Goal: Find specific page/section: Find specific page/section

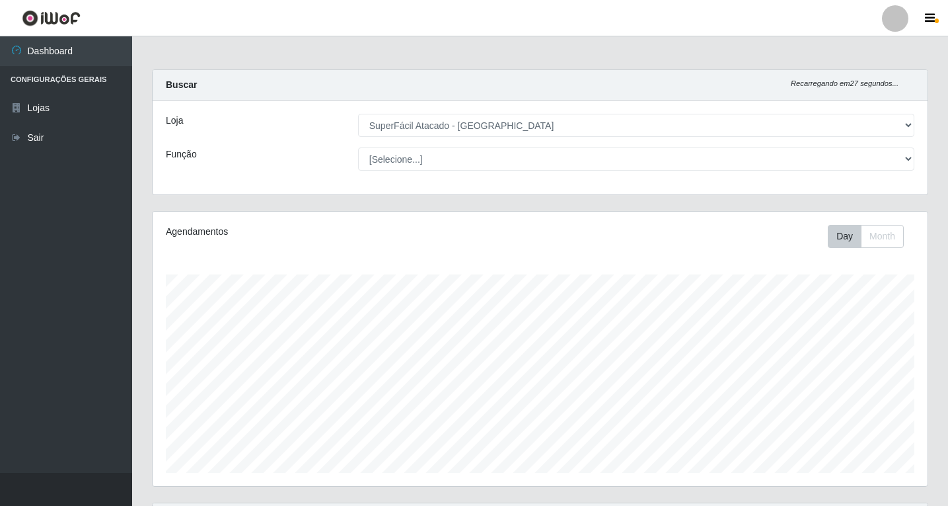
select select "503"
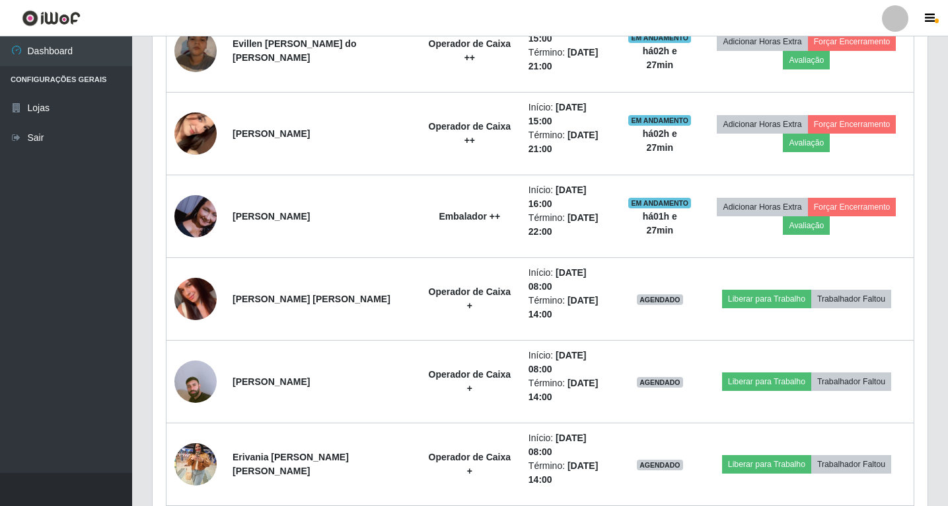
scroll to position [565, 0]
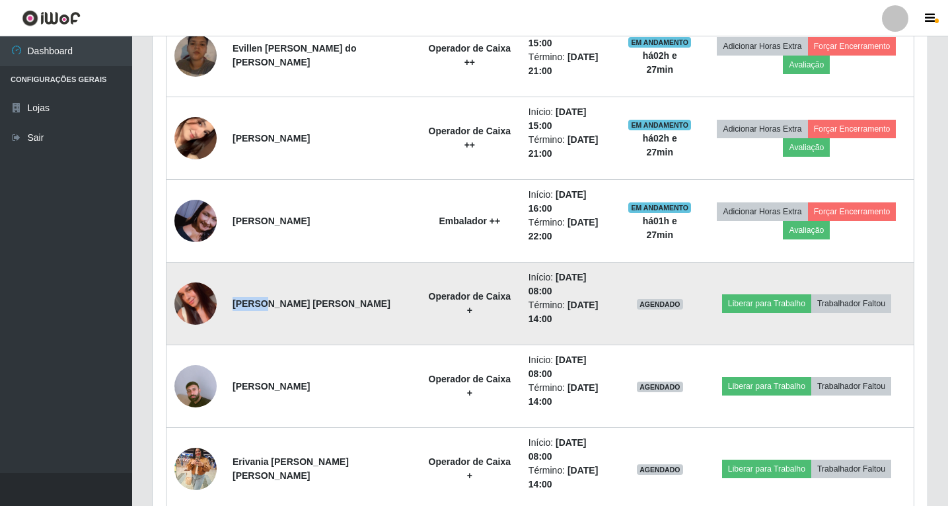
drag, startPoint x: 233, startPoint y: 255, endPoint x: 262, endPoint y: 255, distance: 29.1
click at [261, 298] on strong "[PERSON_NAME] [PERSON_NAME]" at bounding box center [312, 303] width 158 height 11
click at [266, 298] on strong "[PERSON_NAME] [PERSON_NAME]" at bounding box center [312, 303] width 158 height 11
drag, startPoint x: 266, startPoint y: 255, endPoint x: 239, endPoint y: 260, distance: 27.6
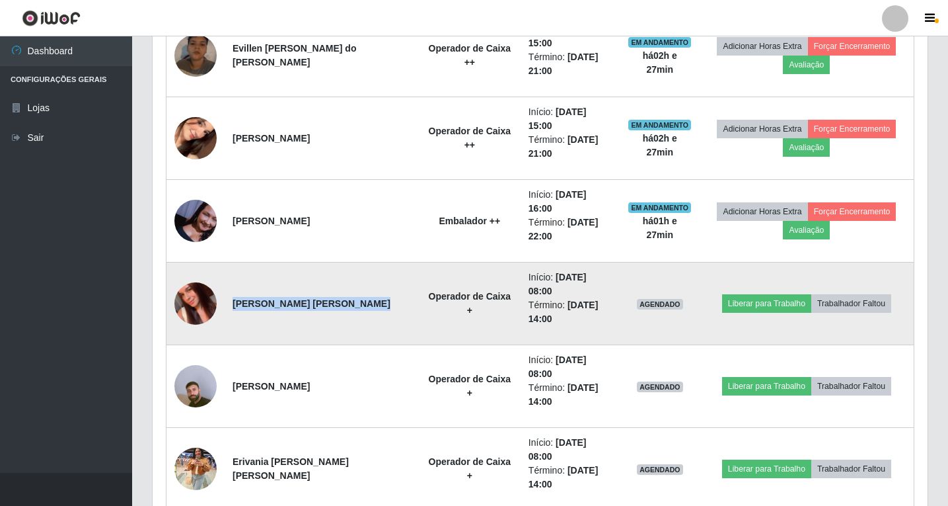
click at [239, 298] on strong "[PERSON_NAME] [PERSON_NAME]" at bounding box center [312, 303] width 158 height 11
copy strong "[PERSON_NAME] [PERSON_NAME]"
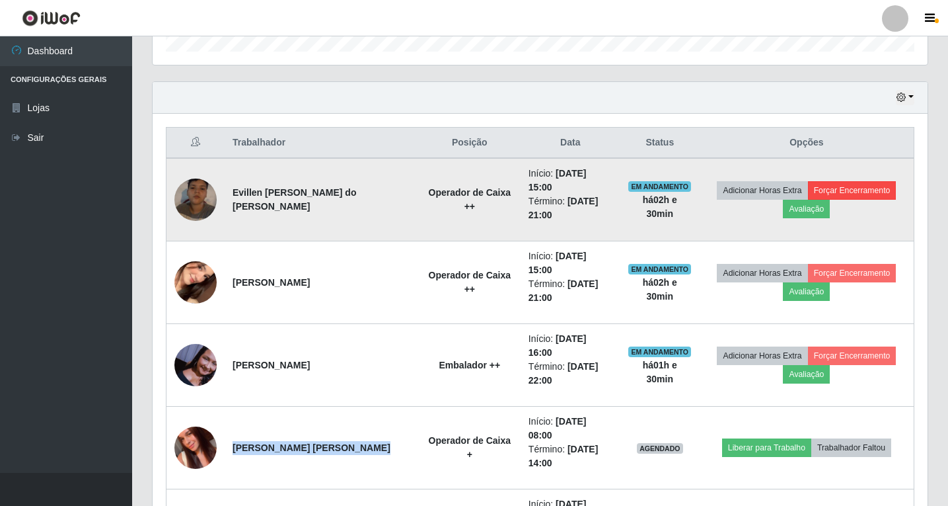
scroll to position [301, 0]
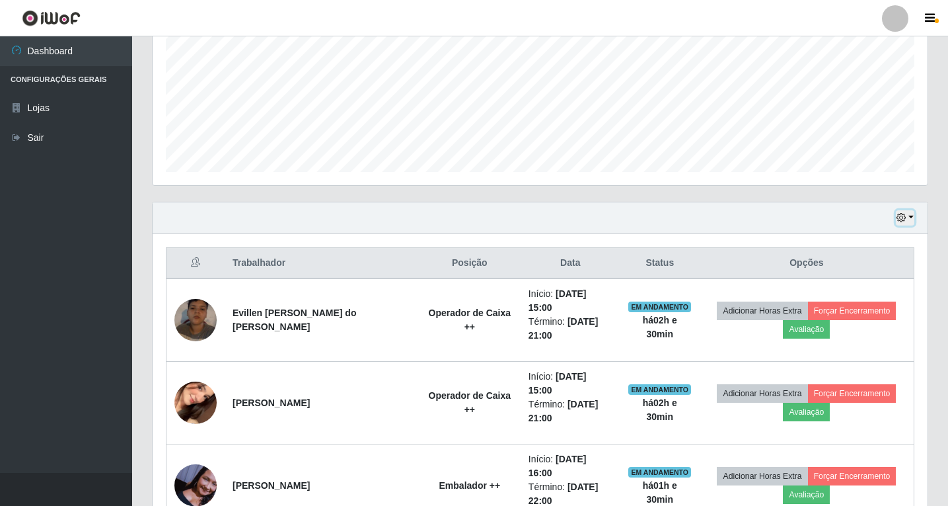
click at [911, 219] on button "button" at bounding box center [905, 217] width 19 height 15
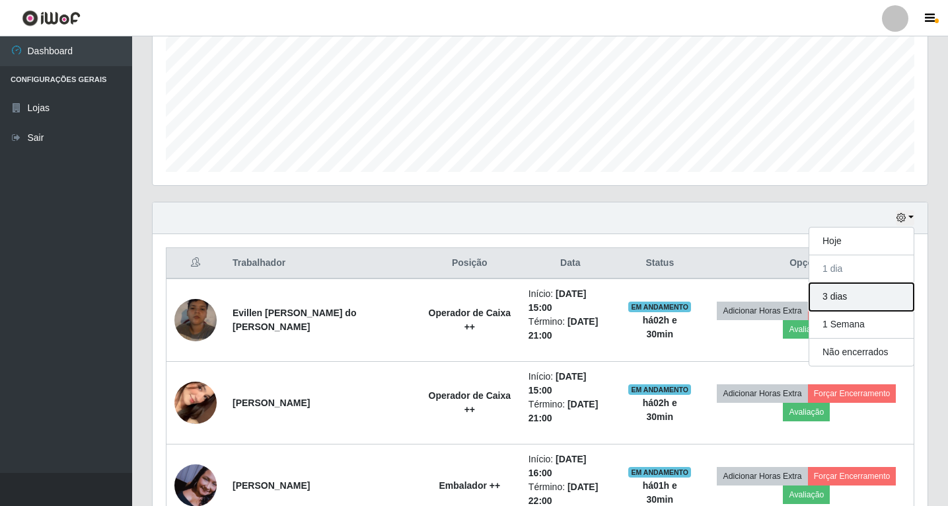
click at [829, 302] on button "3 dias" at bounding box center [862, 297] width 104 height 28
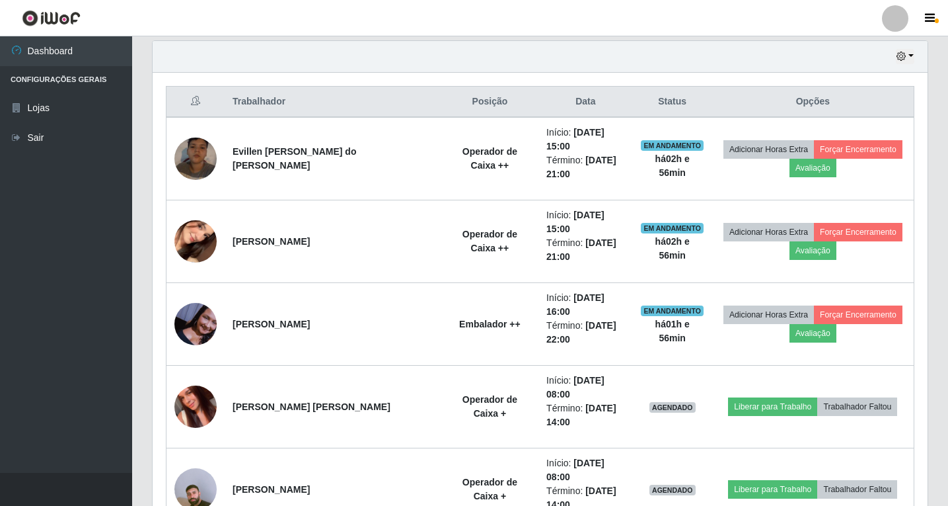
scroll to position [463, 0]
